Goal: Obtain resource: Obtain resource

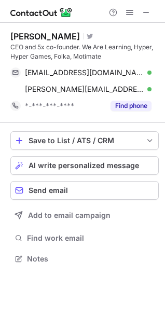
scroll to position [251, 165]
drag, startPoint x: 140, startPoint y: 10, endPoint x: 121, endPoint y: 23, distance: 23.2
click at [141, 10] on button at bounding box center [146, 12] width 12 height 12
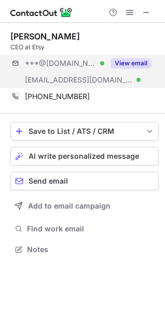
scroll to position [242, 165]
click at [136, 64] on button "View email" at bounding box center [131, 63] width 41 height 10
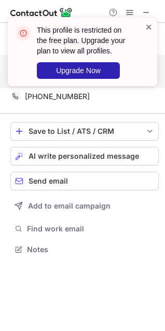
click at [149, 27] on span at bounding box center [149, 27] width 8 height 10
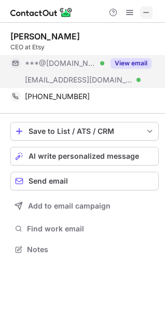
click at [149, 9] on span at bounding box center [146, 12] width 8 height 8
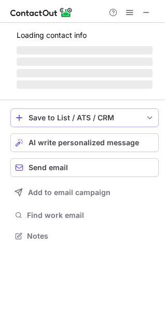
scroll to position [5, 5]
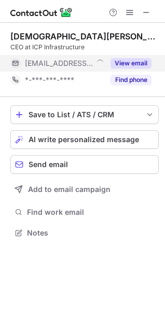
click at [134, 61] on button "View email" at bounding box center [131, 63] width 41 height 10
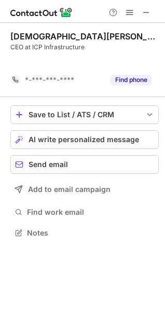
scroll to position [209, 165]
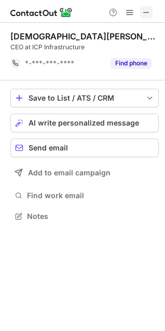
click at [145, 15] on span at bounding box center [146, 12] width 8 height 8
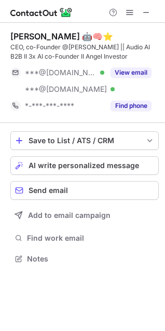
scroll to position [251, 165]
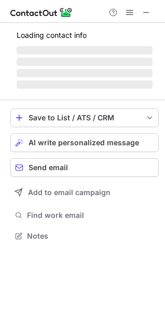
scroll to position [5, 5]
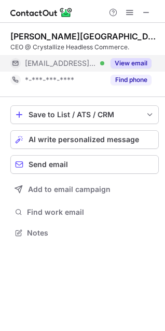
click at [129, 61] on button "View email" at bounding box center [131, 63] width 41 height 10
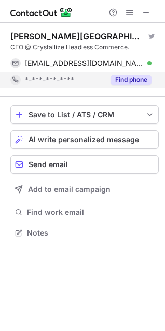
click at [130, 82] on button "Find phone" at bounding box center [131, 80] width 41 height 10
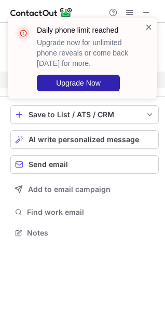
click at [147, 29] on span at bounding box center [149, 27] width 8 height 10
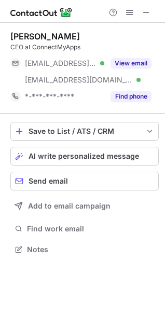
scroll to position [242, 165]
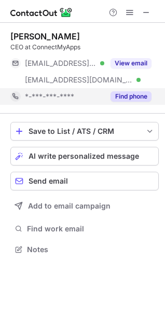
click at [134, 95] on button "Find phone" at bounding box center [131, 96] width 41 height 10
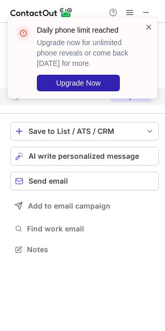
click at [145, 28] on span at bounding box center [149, 27] width 8 height 10
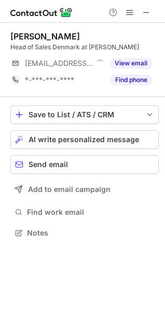
scroll to position [5, 5]
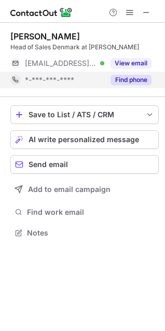
click at [128, 82] on button "Find phone" at bounding box center [131, 80] width 41 height 10
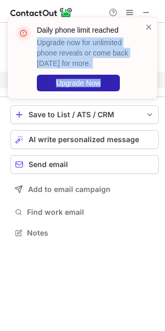
drag, startPoint x: 145, startPoint y: 25, endPoint x: 141, endPoint y: 78, distance: 53.2
click at [143, 26] on div "Daily phone limit reached Upgrade now for unlimited phone reveals or come back …" at bounding box center [83, 58] width 150 height 81
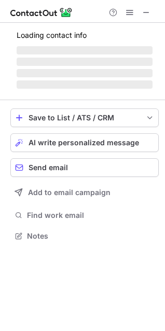
scroll to position [5, 5]
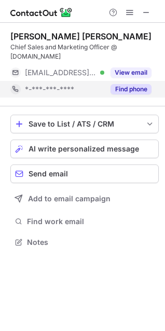
click at [134, 84] on button "Find phone" at bounding box center [131, 89] width 41 height 10
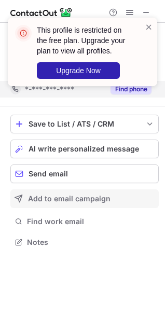
click at [150, 195] on button "Add to email campaign" at bounding box center [84, 199] width 149 height 19
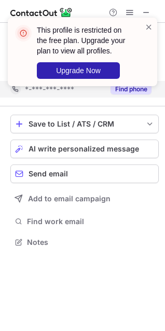
click at [148, 10] on div "This profile is restricted on the free plan. Upgrade your plan to view all prof…" at bounding box center [82, 56] width 166 height 98
click at [147, 12] on div "This profile is restricted on the free plan. Upgrade your plan to view all prof…" at bounding box center [82, 56] width 166 height 98
click at [150, 26] on span at bounding box center [149, 27] width 8 height 10
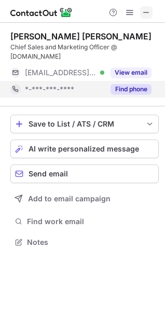
click at [144, 13] on span at bounding box center [146, 12] width 8 height 8
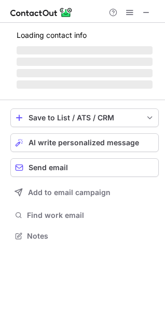
scroll to position [235, 165]
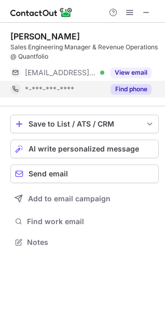
click at [124, 85] on button "Find phone" at bounding box center [131, 89] width 41 height 10
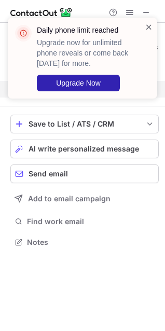
click at [147, 25] on span at bounding box center [149, 27] width 8 height 10
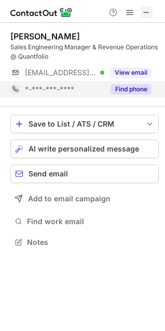
click at [142, 15] on span at bounding box center [146, 12] width 8 height 8
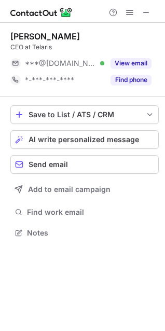
scroll to position [5, 5]
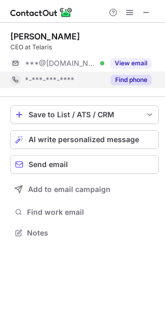
click at [137, 76] on button "Find phone" at bounding box center [131, 80] width 41 height 10
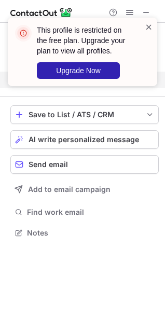
click at [148, 25] on span at bounding box center [149, 27] width 8 height 10
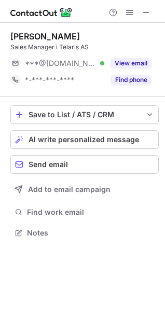
scroll to position [5, 5]
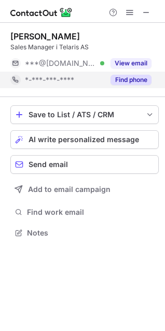
click at [132, 79] on button "Find phone" at bounding box center [131, 80] width 41 height 10
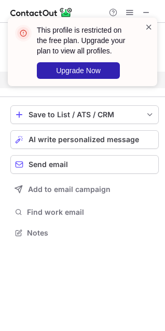
click at [148, 27] on span at bounding box center [149, 27] width 8 height 10
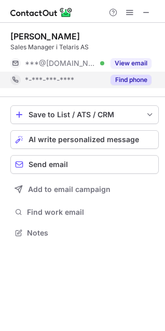
click at [143, 12] on span at bounding box center [146, 12] width 8 height 8
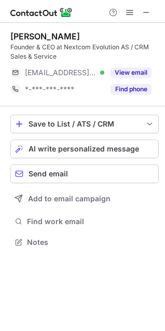
scroll to position [235, 165]
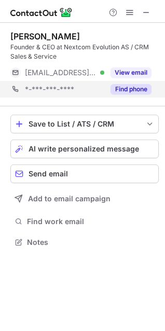
click at [155, 84] on div "*-***-***-**** Find phone" at bounding box center [84, 89] width 149 height 17
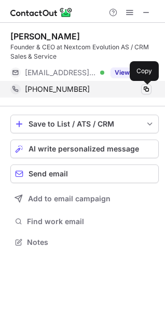
click at [145, 89] on span at bounding box center [146, 89] width 8 height 8
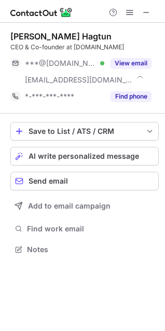
scroll to position [242, 165]
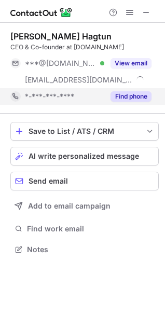
click at [130, 97] on button "Find phone" at bounding box center [131, 96] width 41 height 10
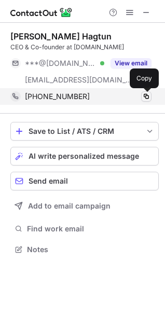
click at [149, 99] on span at bounding box center [146, 96] width 8 height 8
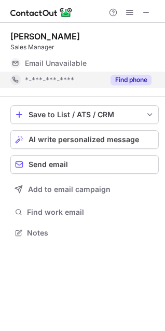
scroll to position [5, 5]
click at [130, 82] on button "Find phone" at bounding box center [131, 80] width 41 height 10
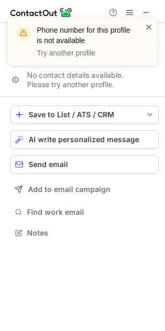
scroll to position [209, 165]
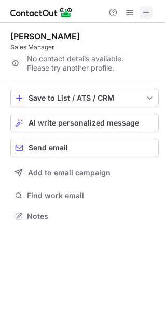
click at [147, 9] on span at bounding box center [146, 12] width 8 height 8
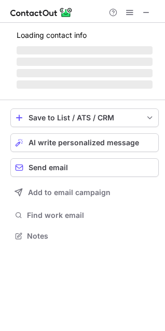
scroll to position [242, 165]
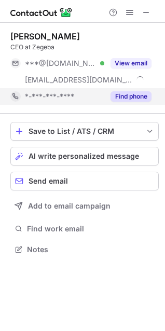
click at [129, 96] on button "Find phone" at bounding box center [131, 96] width 41 height 10
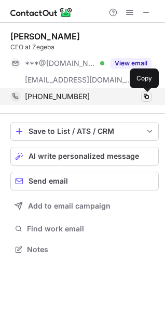
click at [145, 97] on span at bounding box center [146, 96] width 8 height 8
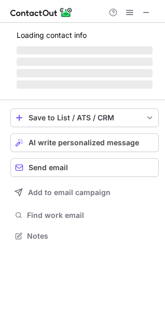
scroll to position [5, 5]
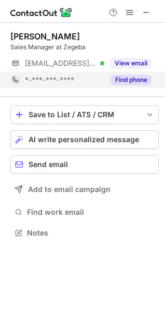
click at [136, 77] on button "Find phone" at bounding box center [131, 80] width 41 height 10
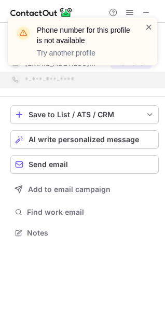
click at [147, 28] on span at bounding box center [149, 27] width 8 height 10
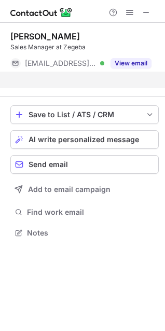
scroll to position [209, 165]
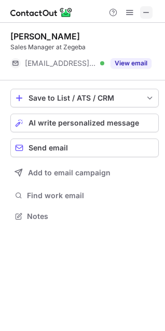
click at [144, 11] on span at bounding box center [146, 12] width 8 height 8
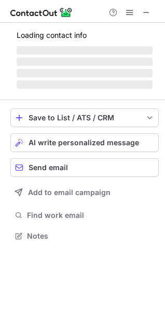
scroll to position [251, 165]
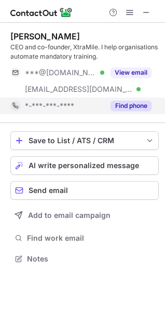
click at [123, 104] on button "Find phone" at bounding box center [131, 106] width 41 height 10
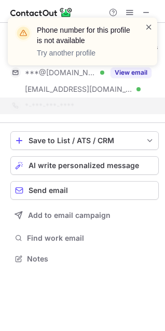
click at [149, 23] on span at bounding box center [149, 27] width 8 height 10
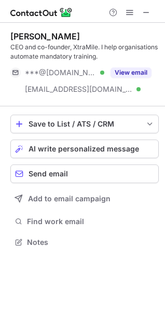
scroll to position [235, 165]
click at [147, 12] on span at bounding box center [146, 12] width 8 height 8
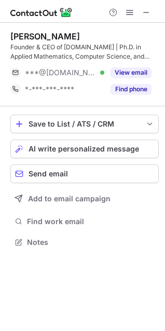
scroll to position [235, 165]
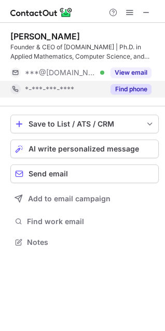
click at [131, 87] on button "Find phone" at bounding box center [131, 89] width 41 height 10
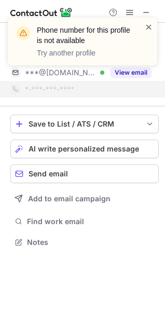
click at [145, 23] on span at bounding box center [149, 27] width 8 height 10
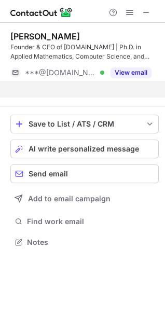
scroll to position [218, 165]
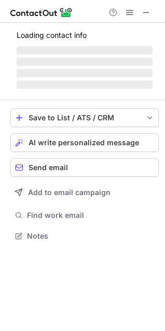
scroll to position [259, 165]
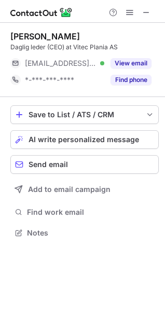
scroll to position [5, 5]
